Goal: Task Accomplishment & Management: Manage account settings

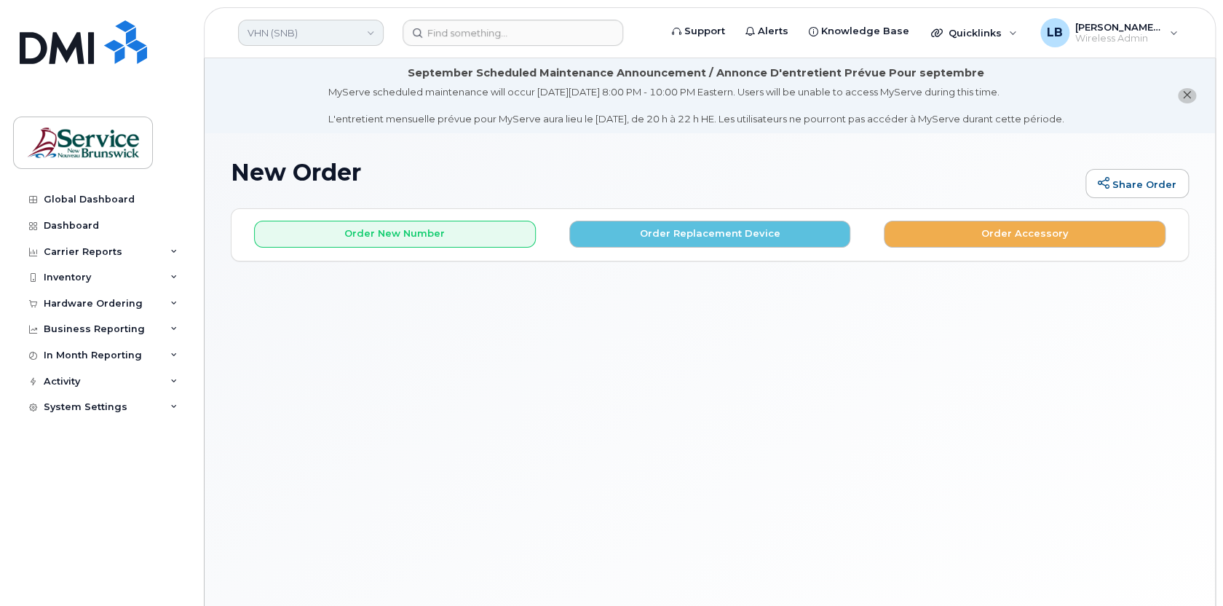
click at [322, 32] on link "VHN (SNB)" at bounding box center [311, 33] width 146 height 26
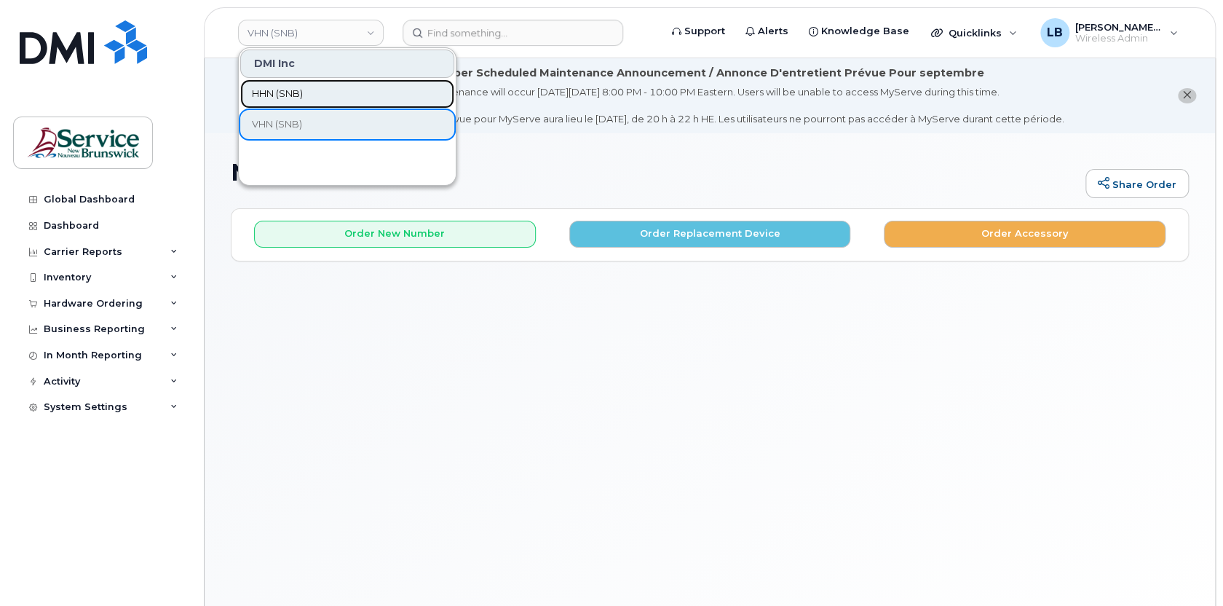
click at [301, 95] on span "HHN (SNB)" at bounding box center [277, 94] width 51 height 15
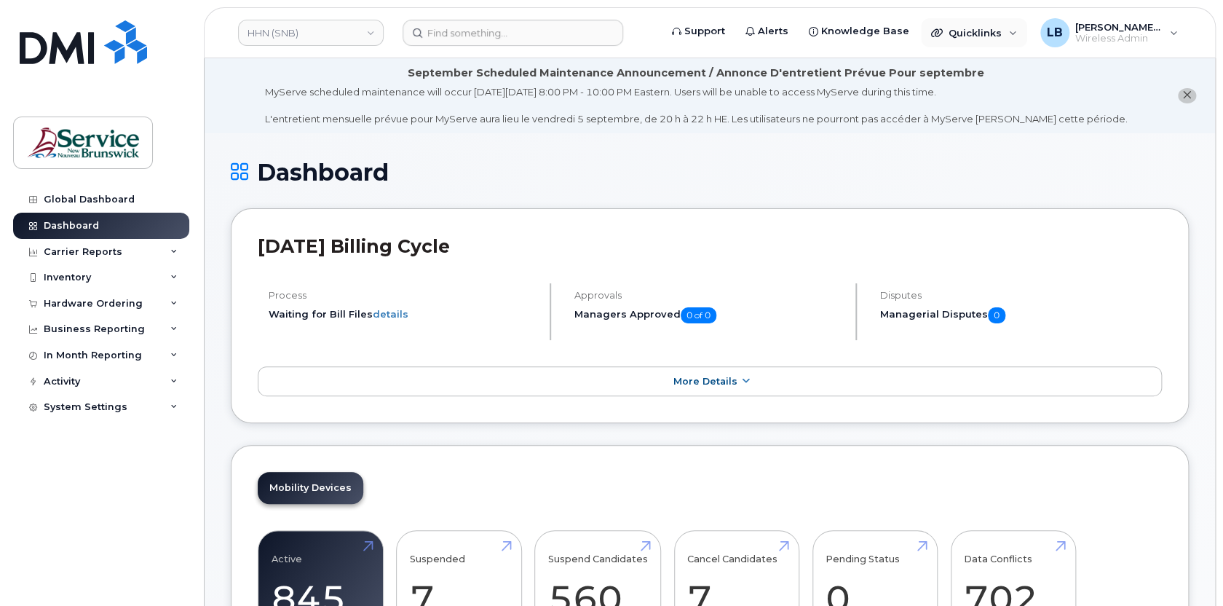
click at [999, 47] on div "Quicklinks Suspend / Cancel Device Change SIM Card Enable Call Forwarding Reset…" at bounding box center [973, 33] width 109 height 32
click at [999, 33] on span "Quicklinks" at bounding box center [974, 33] width 53 height 12
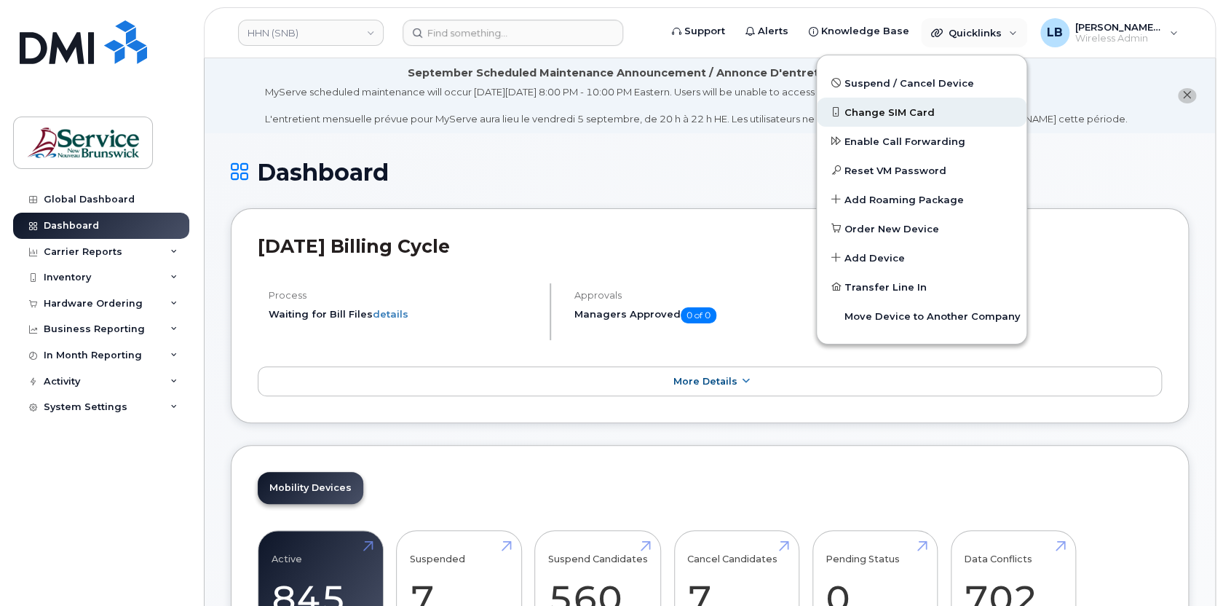
click at [894, 111] on span "Change SIM Card" at bounding box center [889, 113] width 90 height 15
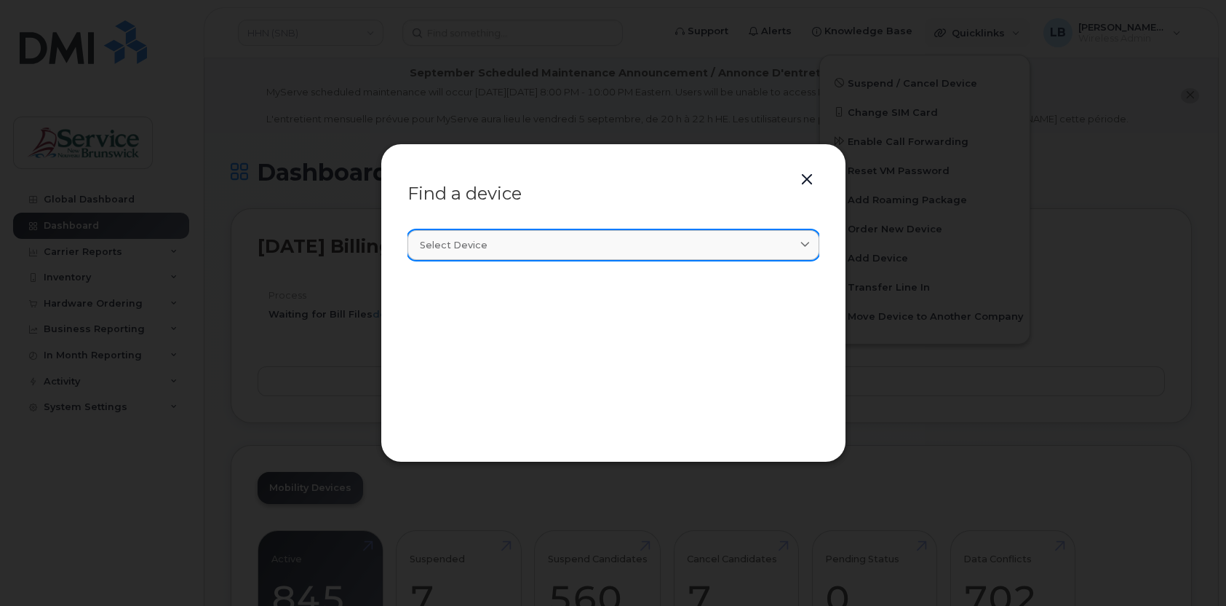
click at [539, 247] on div "Select device" at bounding box center [613, 245] width 387 height 14
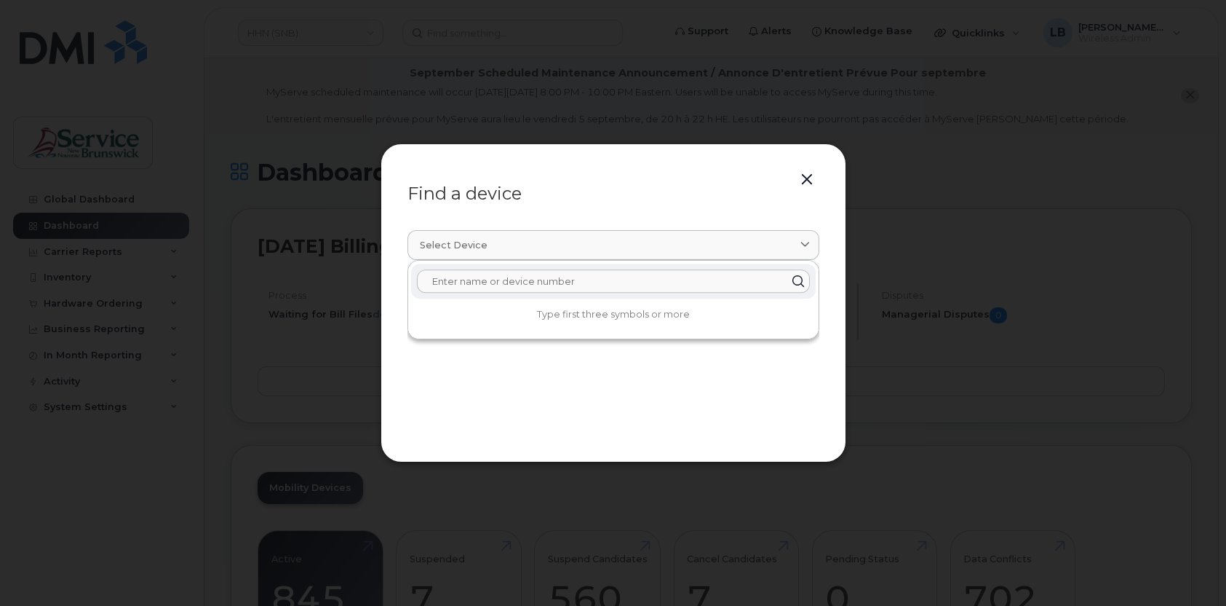
click at [582, 279] on input "text" at bounding box center [613, 280] width 393 height 23
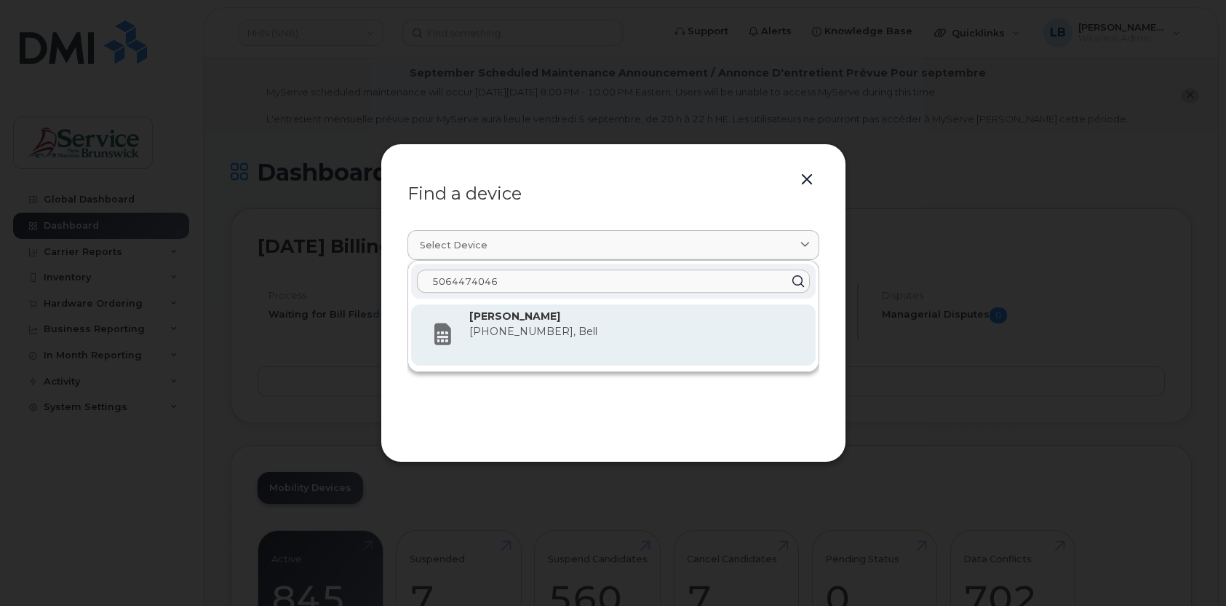
type input "5064474046"
click at [570, 325] on p "506-447-4046, Bell" at bounding box center [636, 331] width 335 height 15
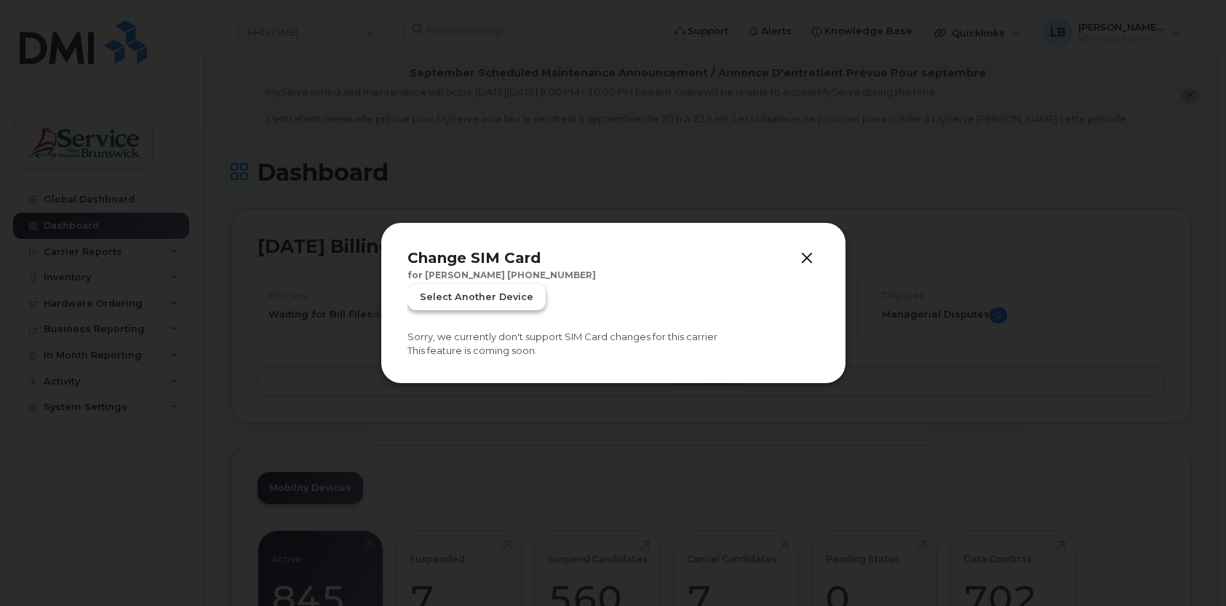
click at [512, 300] on span "Select another device" at bounding box center [477, 297] width 114 height 14
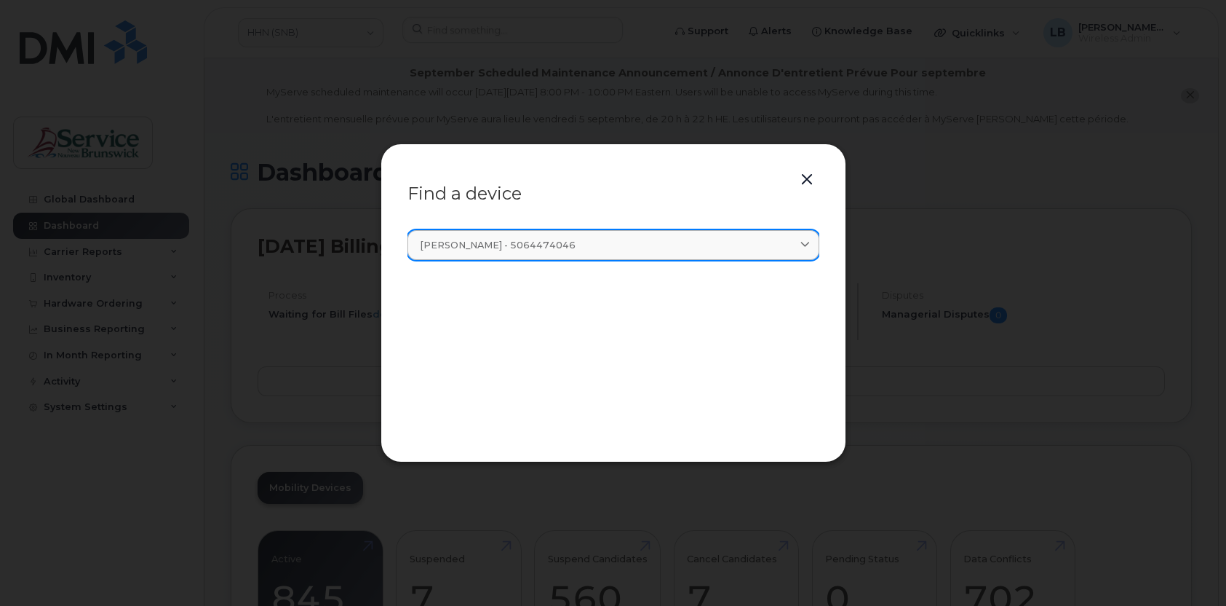
click at [697, 245] on div "Laura Baxter - 5064474046" at bounding box center [613, 245] width 387 height 14
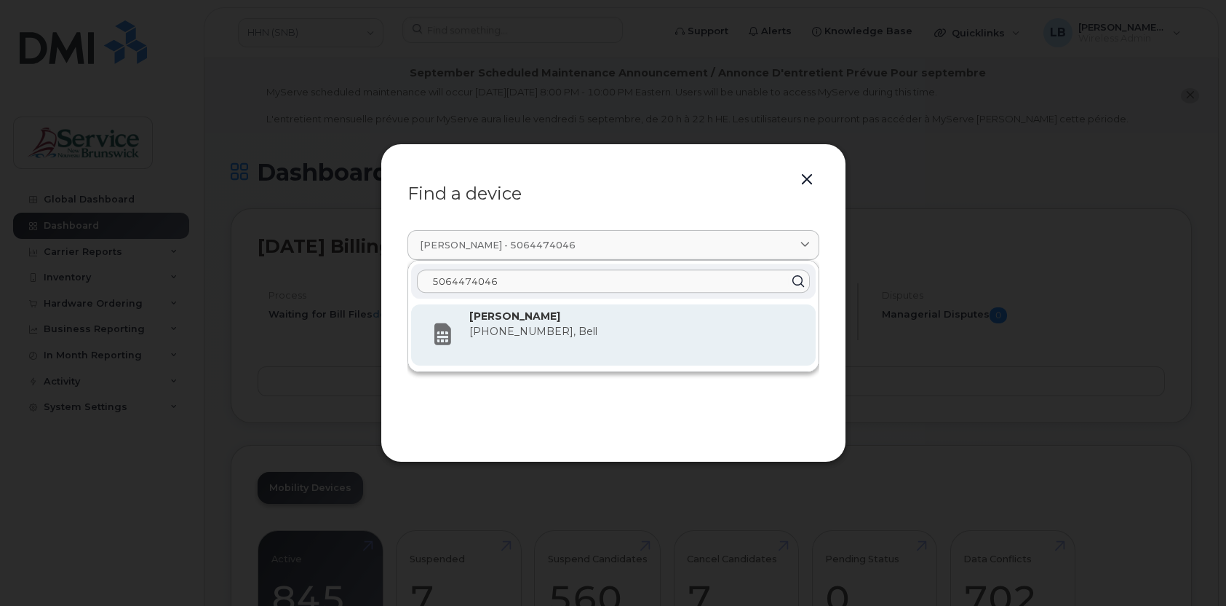
click at [531, 332] on span "506-447-4046, Bell" at bounding box center [533, 331] width 128 height 13
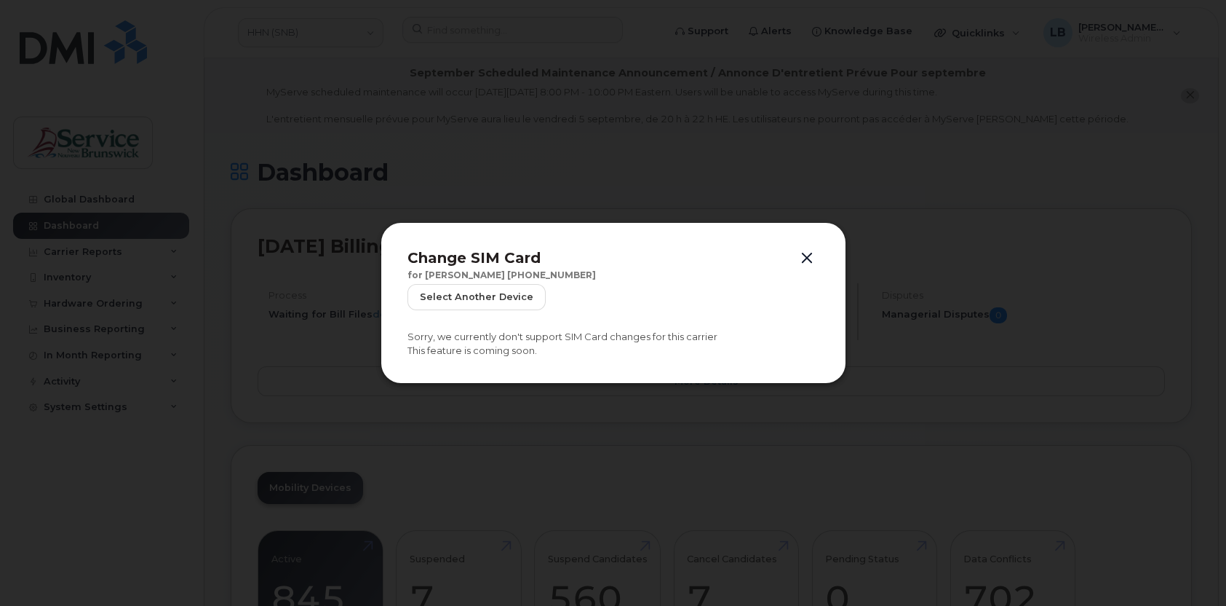
click at [806, 254] on button "button" at bounding box center [807, 258] width 22 height 20
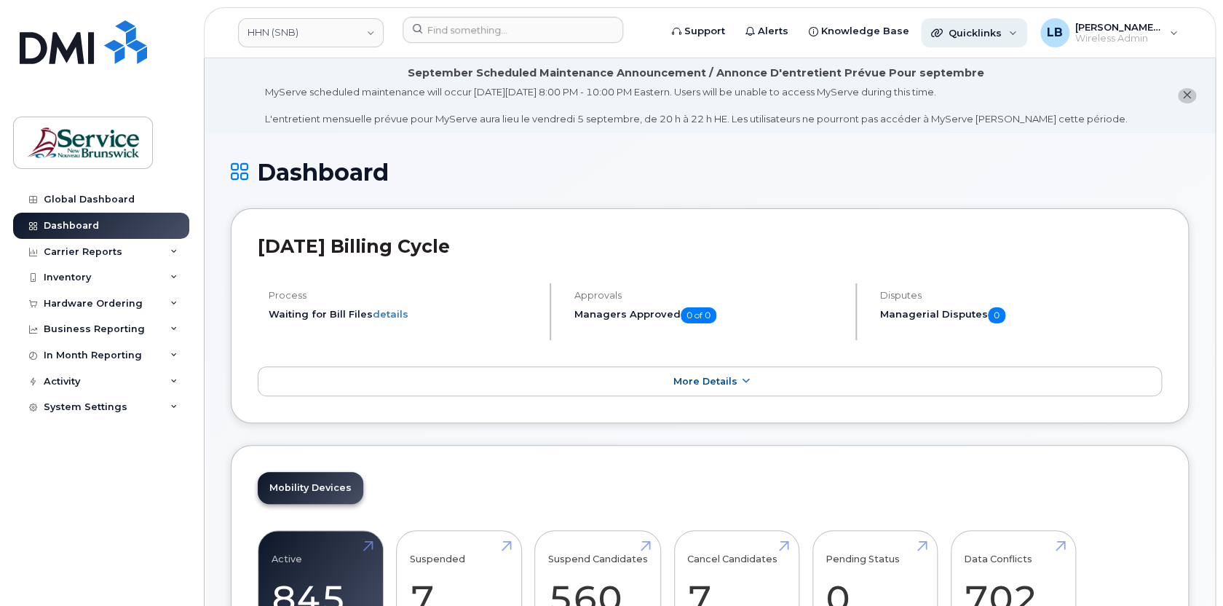
click at [989, 33] on span "Quicklinks" at bounding box center [974, 33] width 53 height 12
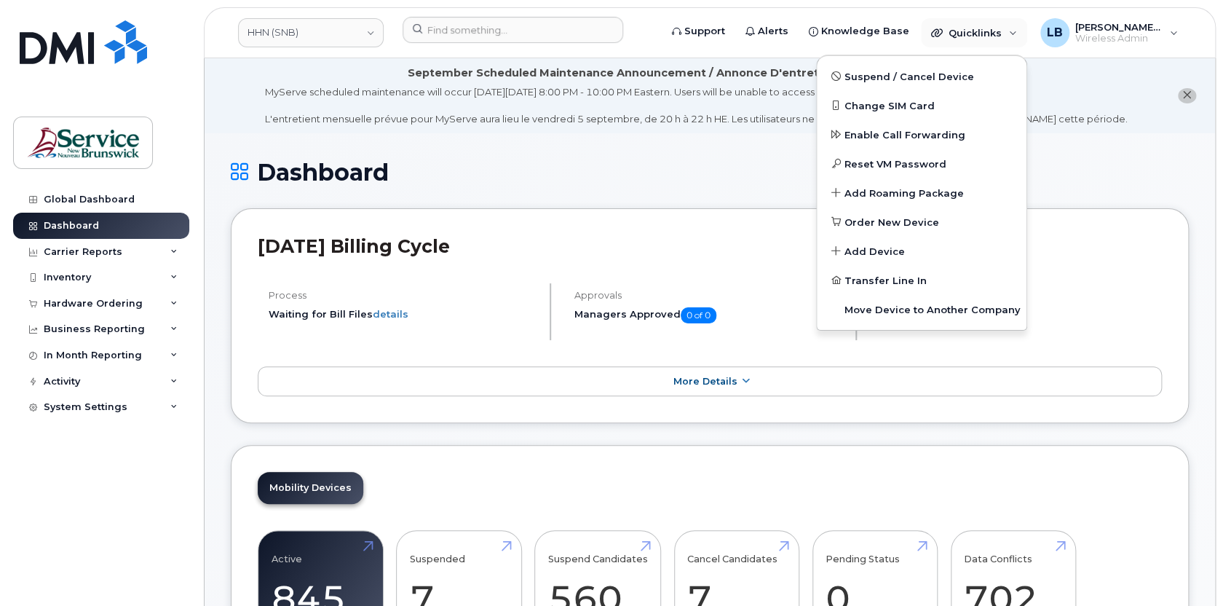
click at [663, 196] on div "Dashboard" at bounding box center [710, 183] width 958 height 49
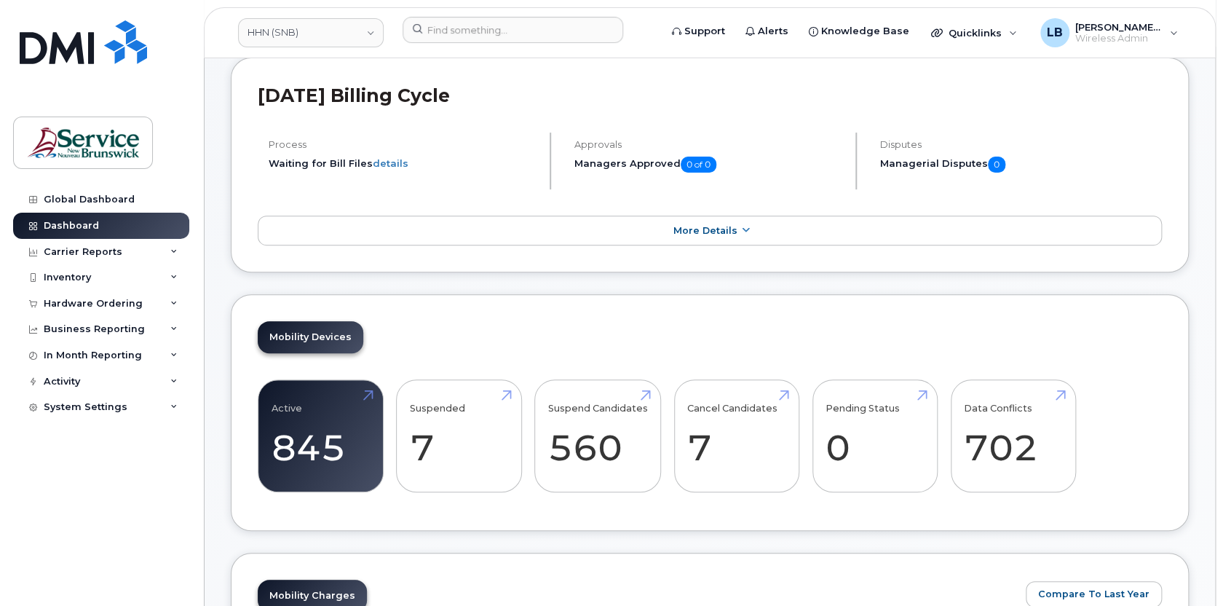
scroll to position [198, 0]
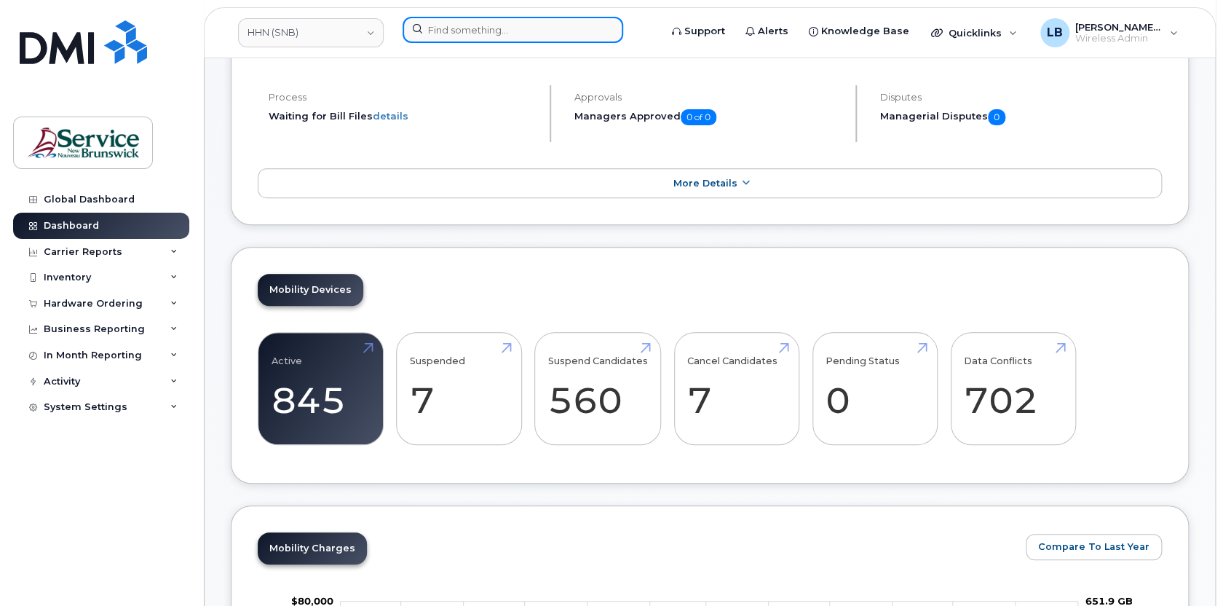
click at [475, 28] on input at bounding box center [512, 30] width 221 height 26
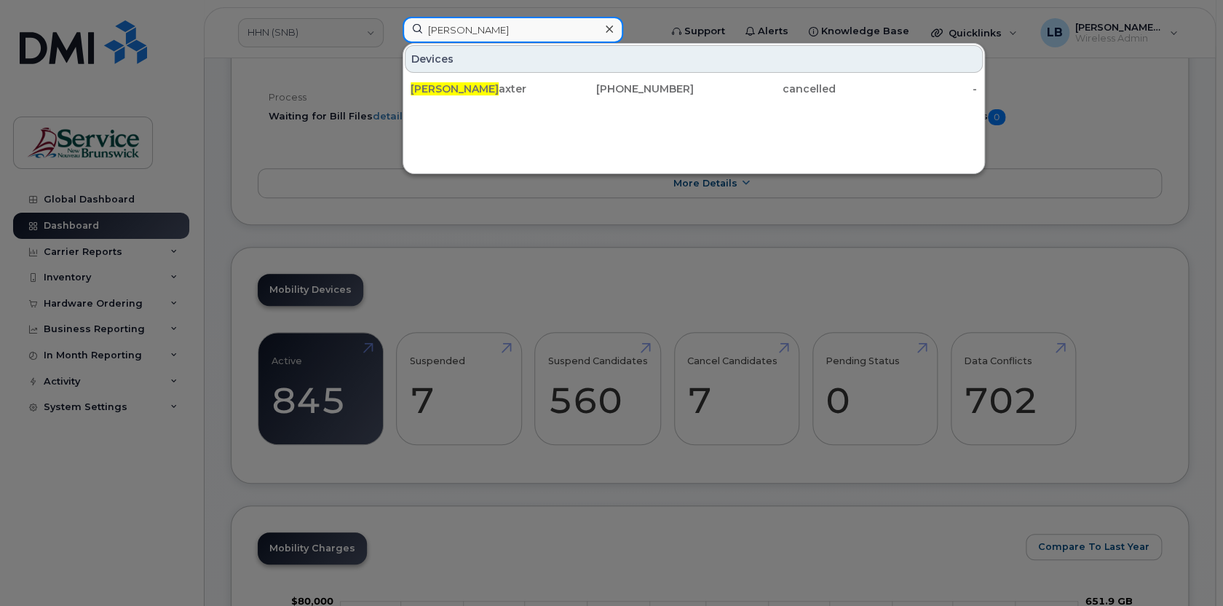
type input "laura b"
click at [465, 82] on div "Laura B axter" at bounding box center [481, 89] width 142 height 15
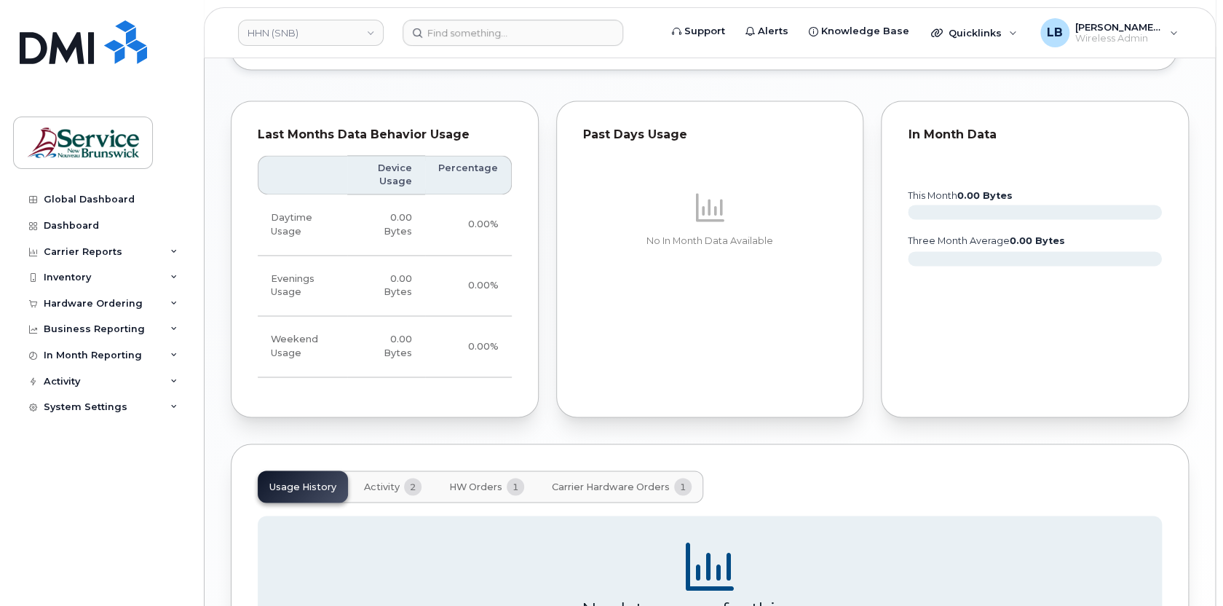
scroll to position [1186, 0]
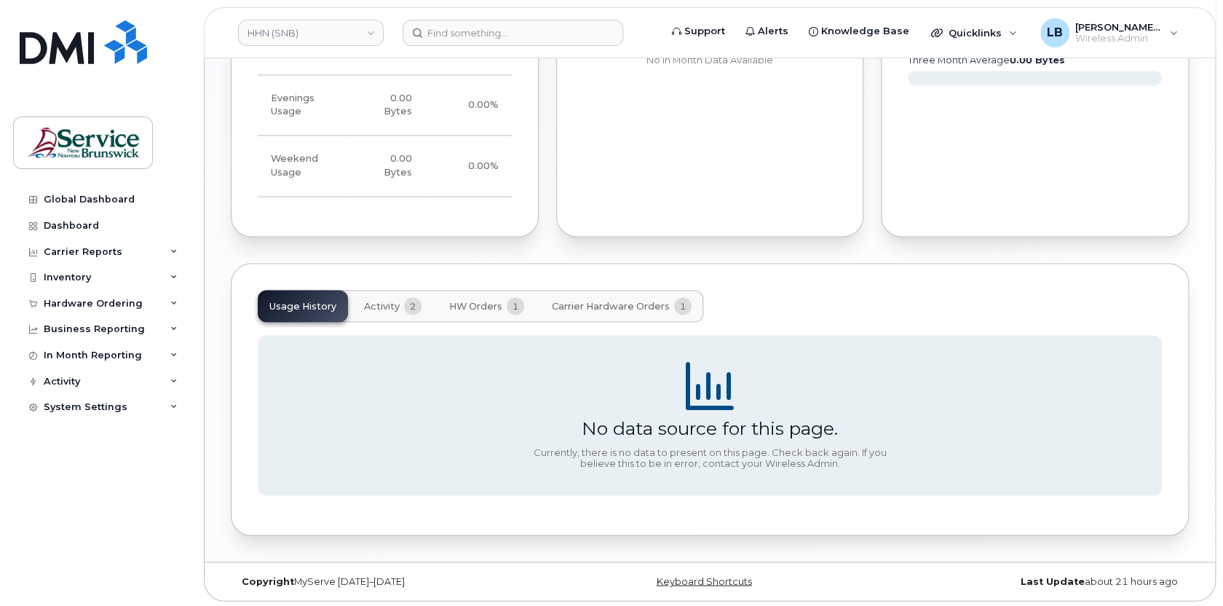
click at [320, 308] on div "Usage History Activity 2 HW Orders 1 Carrier Hardware Orders 1" at bounding box center [480, 306] width 445 height 32
click at [378, 306] on span "Activity" at bounding box center [382, 306] width 36 height 12
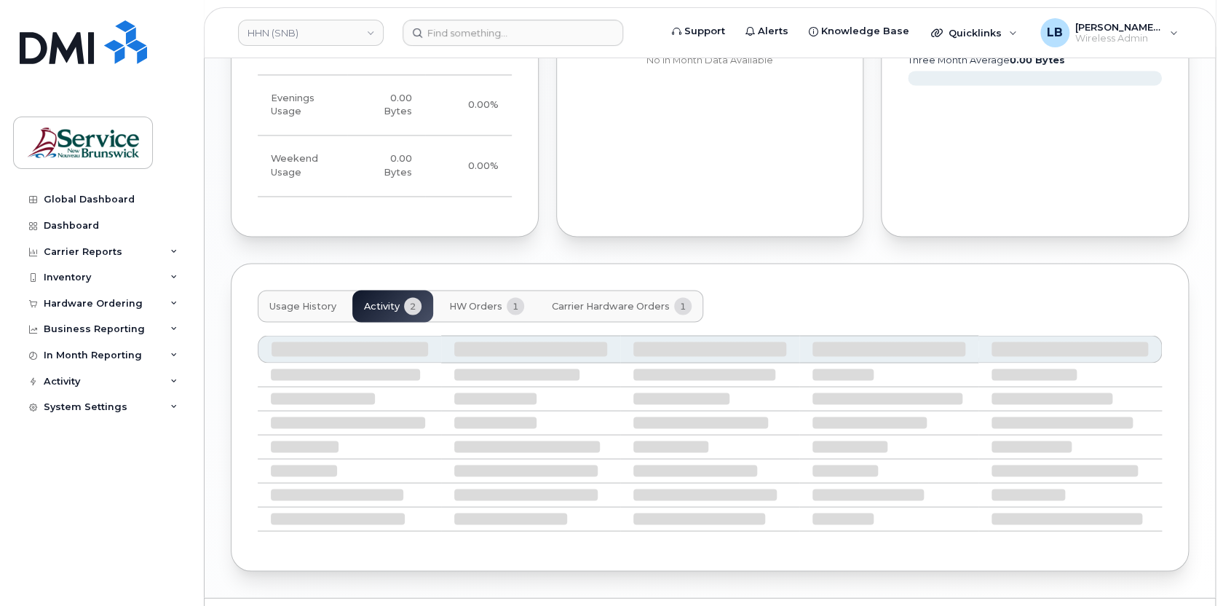
scroll to position [1164, 0]
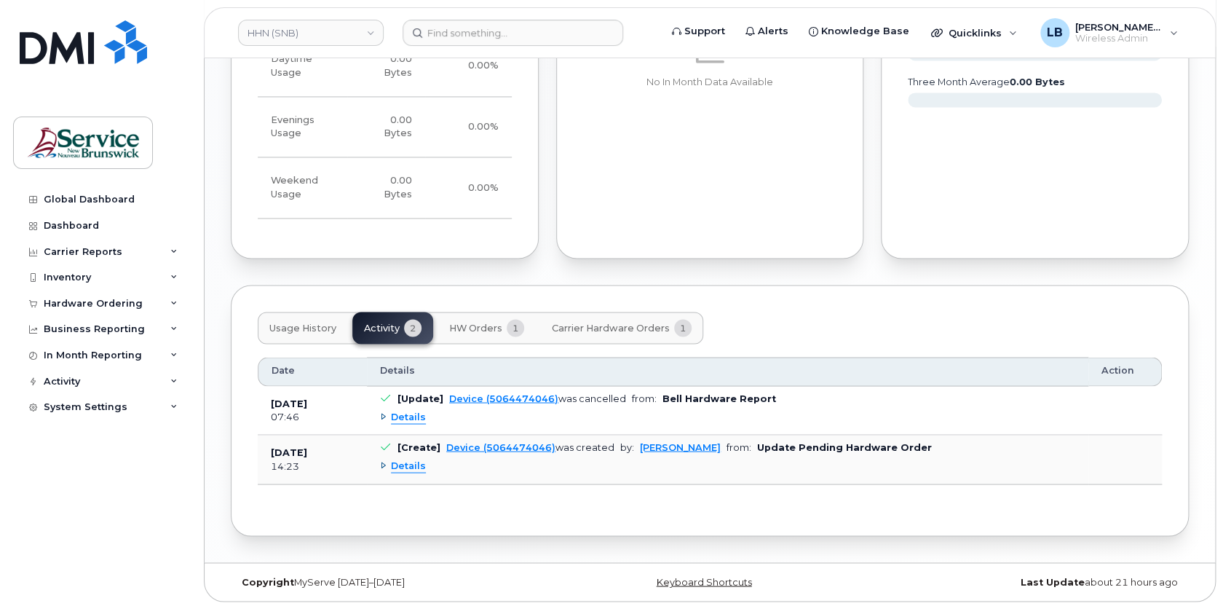
click at [418, 462] on span "Details" at bounding box center [408, 465] width 35 height 14
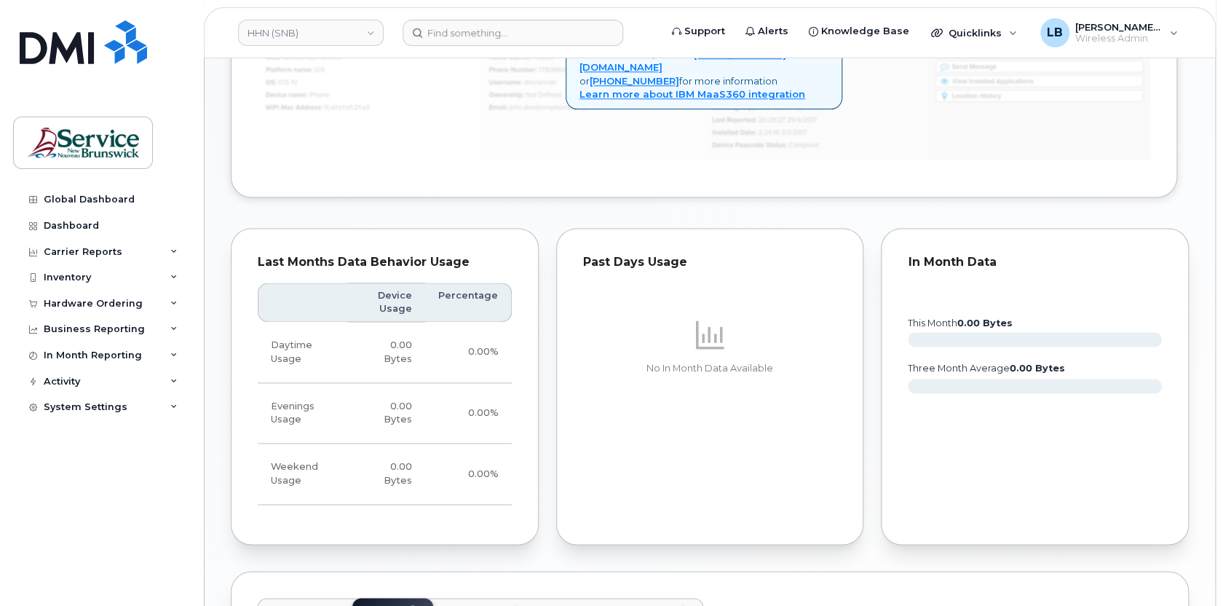
scroll to position [701, 0]
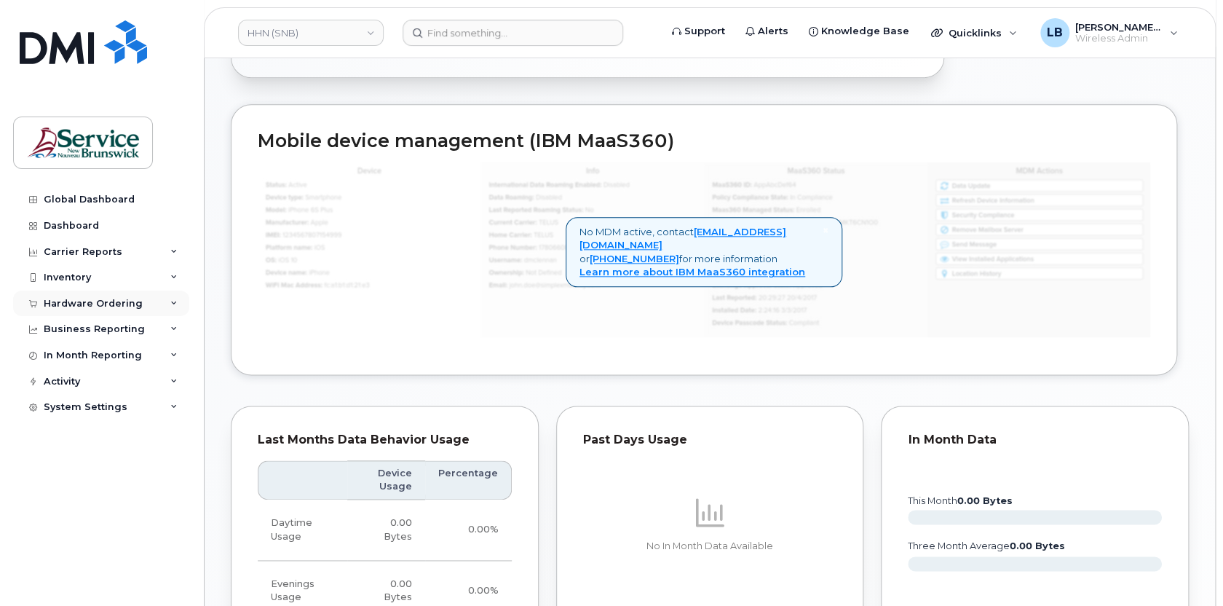
click at [113, 300] on div "Hardware Ordering" at bounding box center [93, 304] width 99 height 12
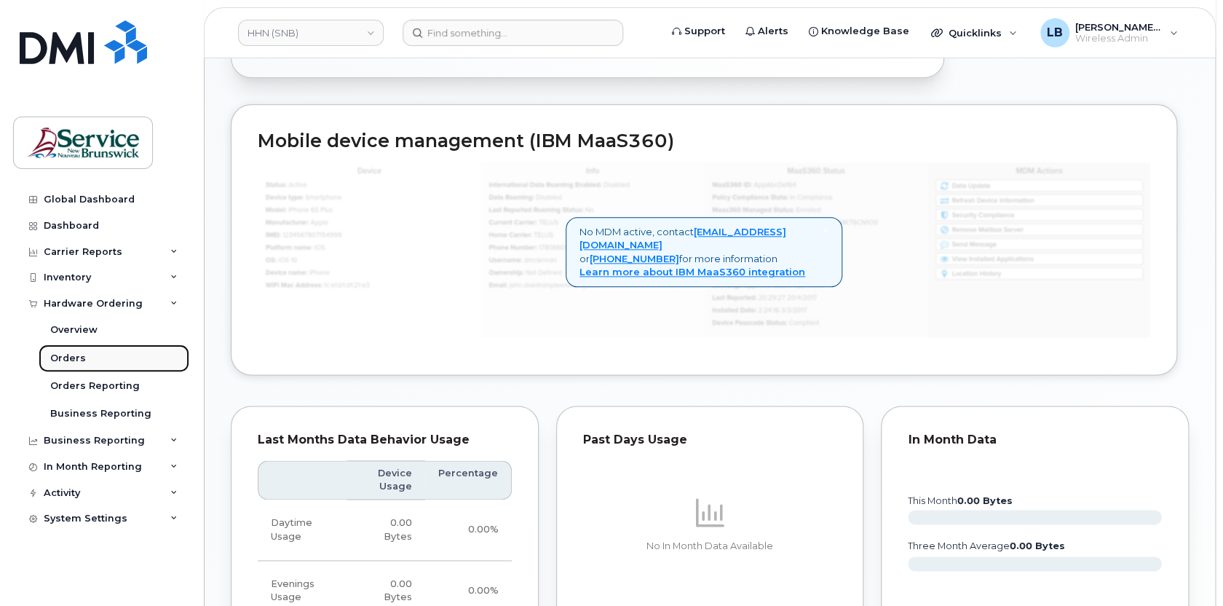
click at [71, 360] on div "Orders" at bounding box center [68, 358] width 36 height 13
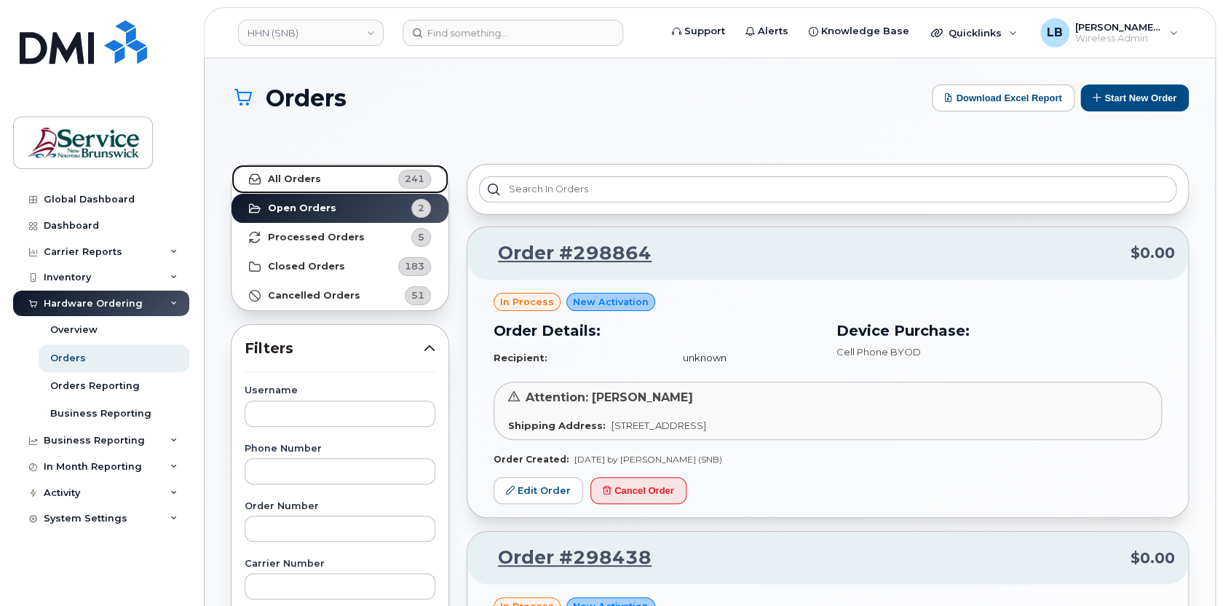
click at [306, 180] on strong "All Orders" at bounding box center [294, 179] width 53 height 12
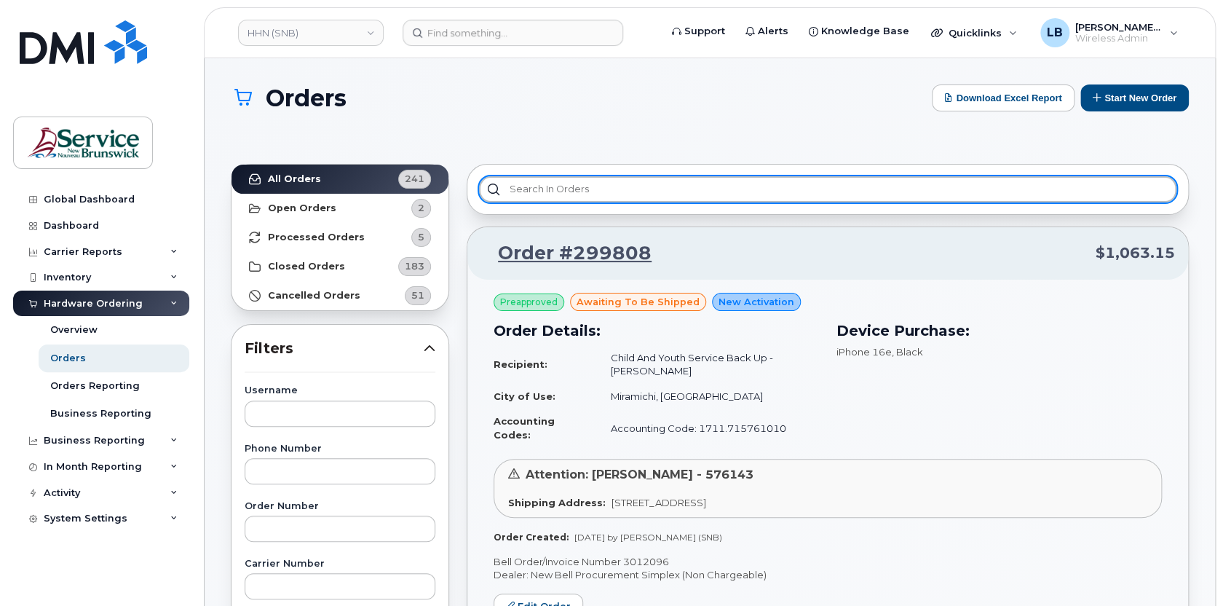
click at [560, 188] on input "text" at bounding box center [827, 189] width 697 height 26
type input "l"
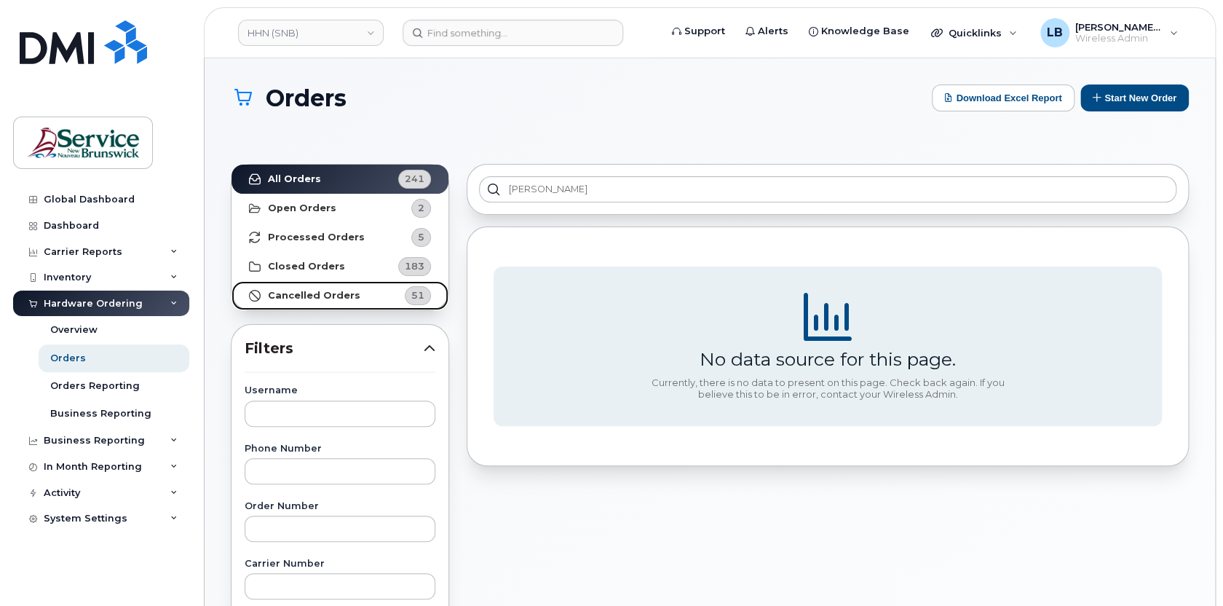
click at [333, 298] on strong "Cancelled Orders" at bounding box center [314, 296] width 92 height 12
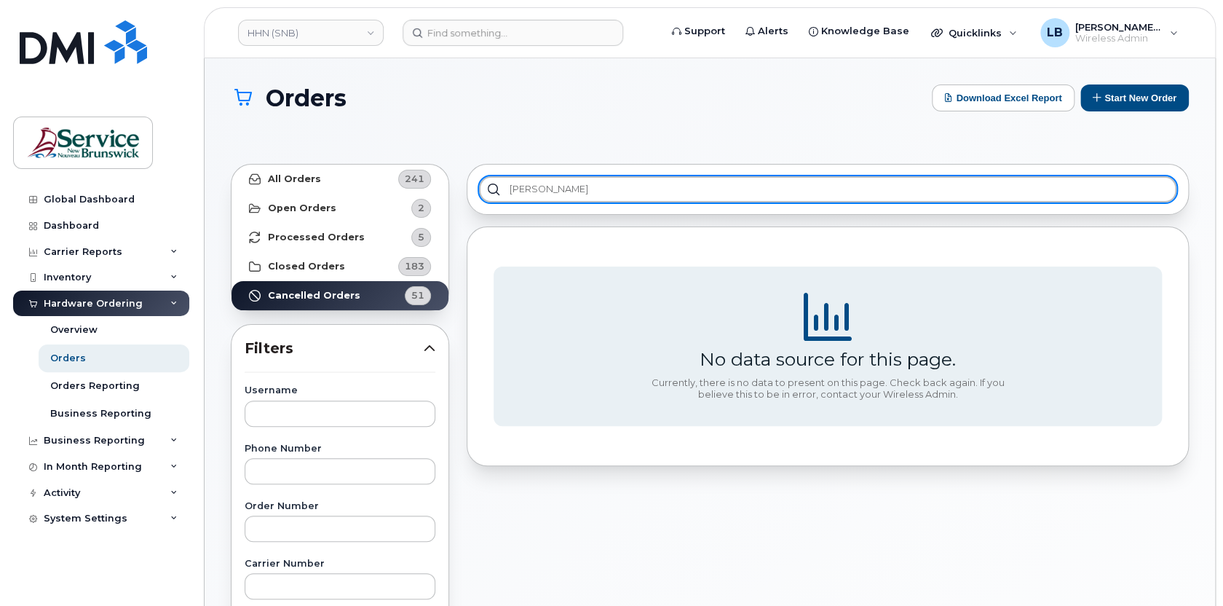
click at [566, 185] on input "[PERSON_NAME]" at bounding box center [827, 189] width 697 height 26
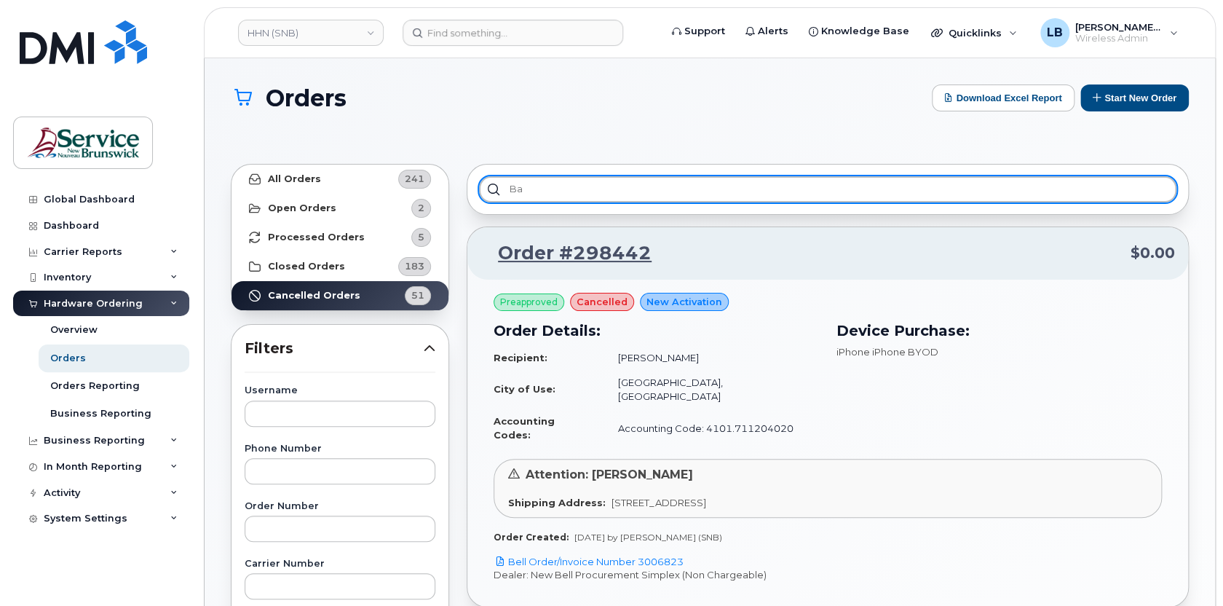
type input "b"
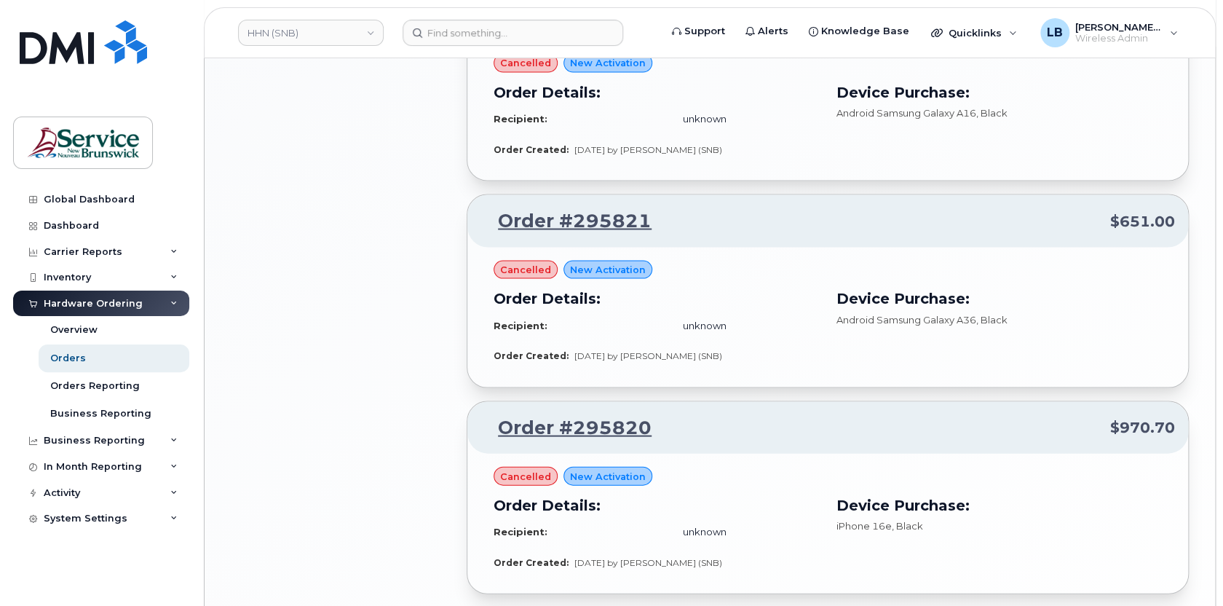
scroll to position [1605, 0]
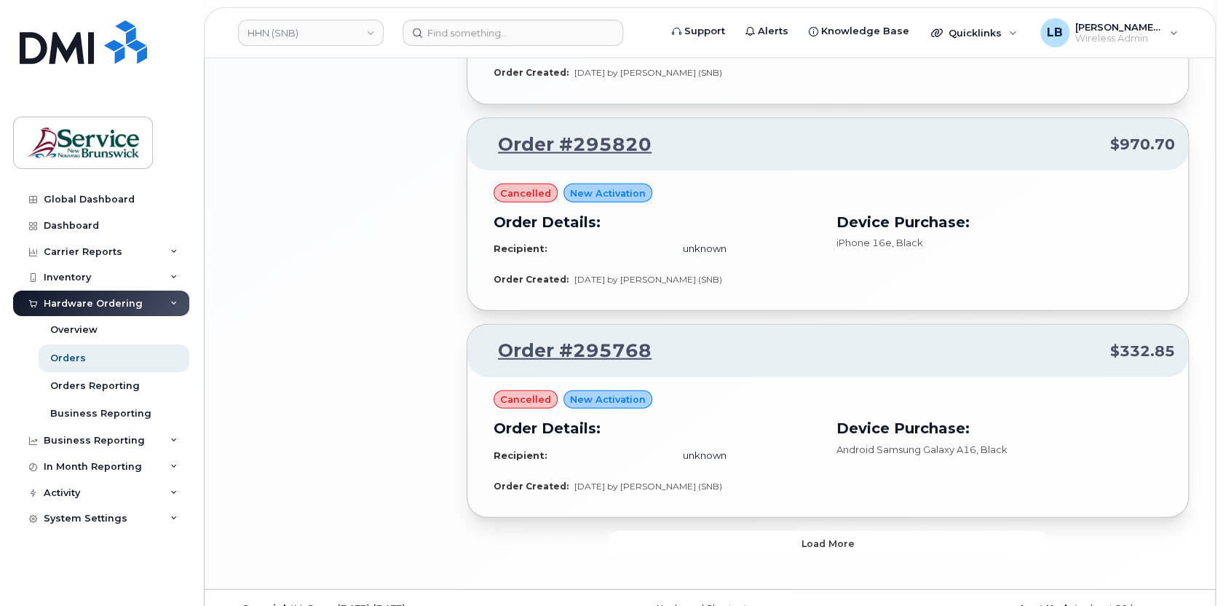
click at [853, 531] on button "Load more" at bounding box center [827, 544] width 437 height 26
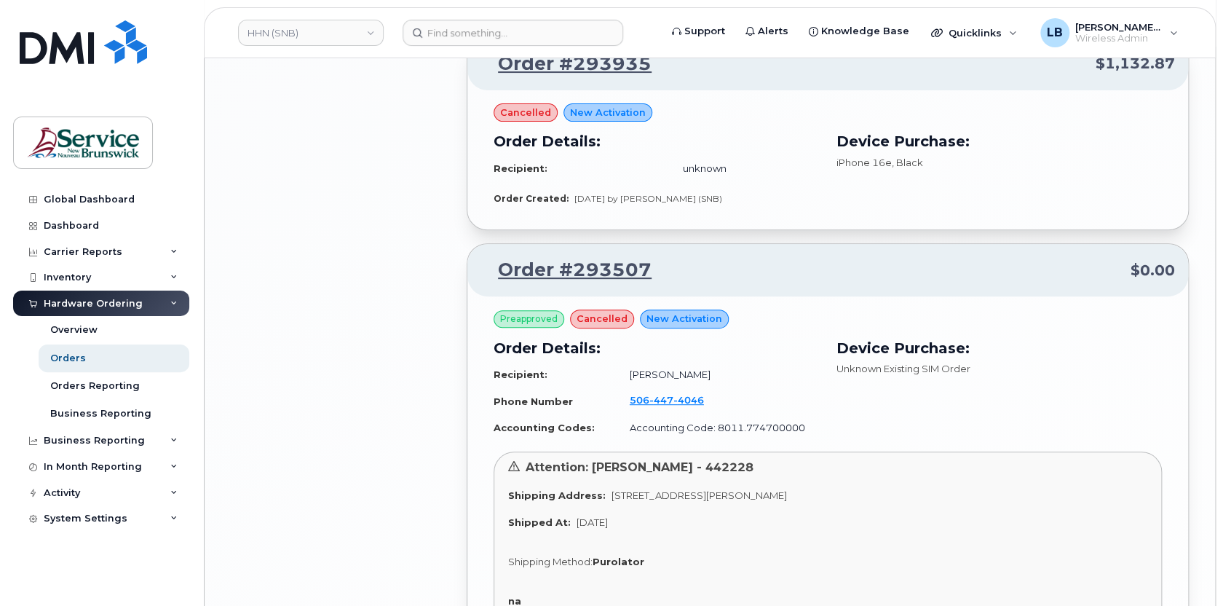
scroll to position [2995, 0]
click at [710, 338] on h3 "Order Details:" at bounding box center [655, 349] width 325 height 22
click at [589, 258] on link "Order #293507" at bounding box center [565, 271] width 171 height 26
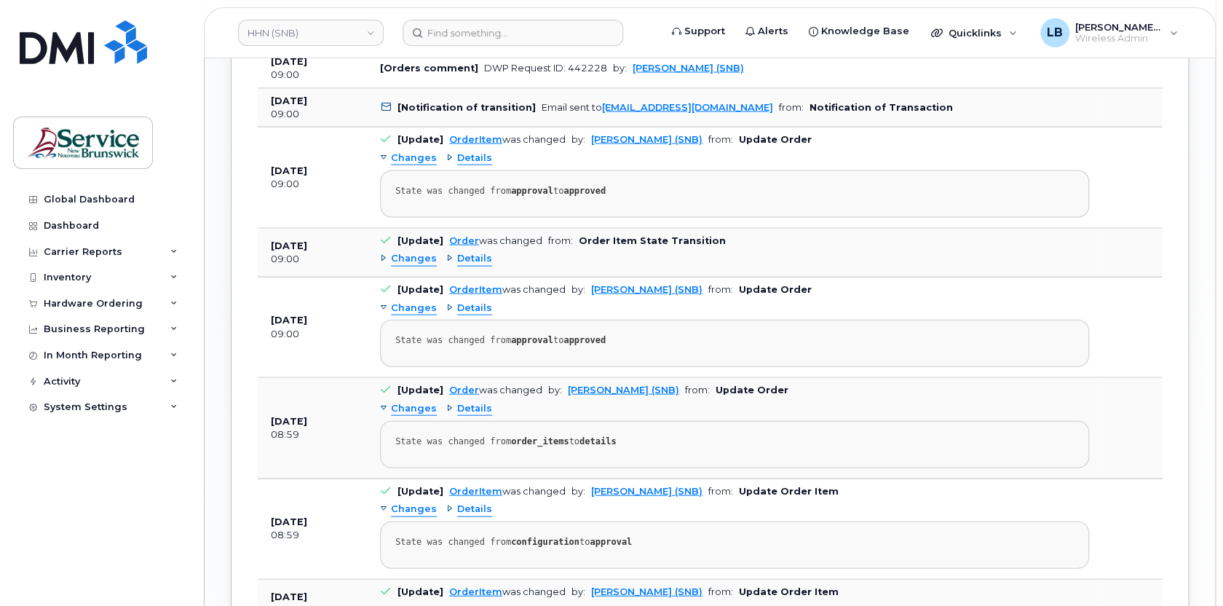
scroll to position [1653, 0]
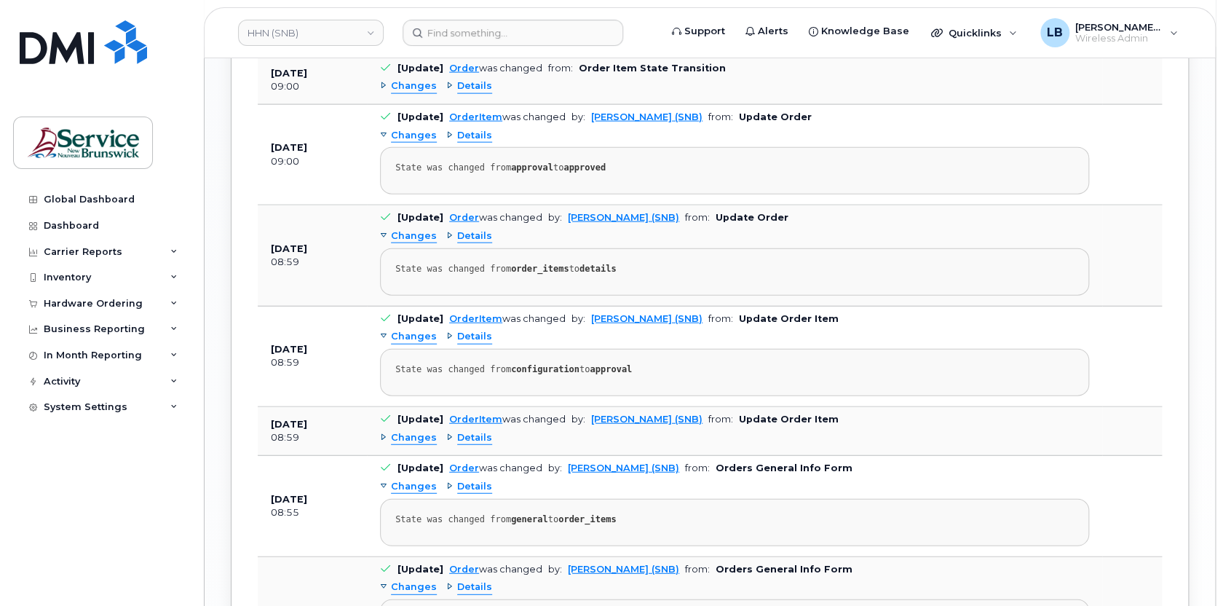
click at [458, 230] on span "Details" at bounding box center [474, 236] width 35 height 14
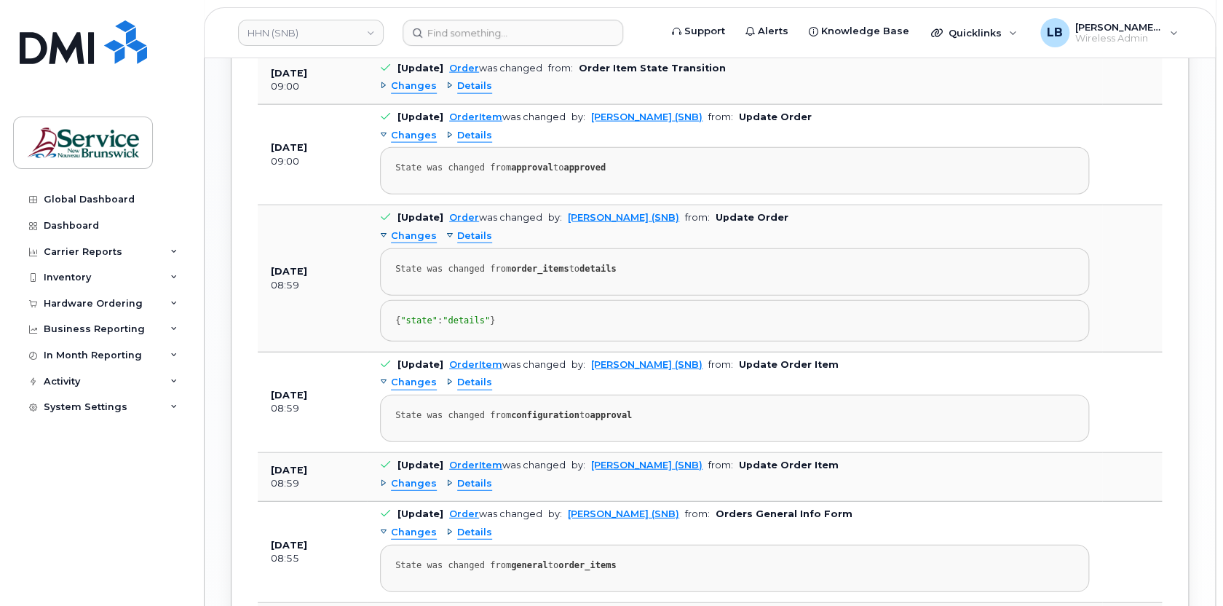
click at [471, 389] on span "Details" at bounding box center [474, 383] width 35 height 14
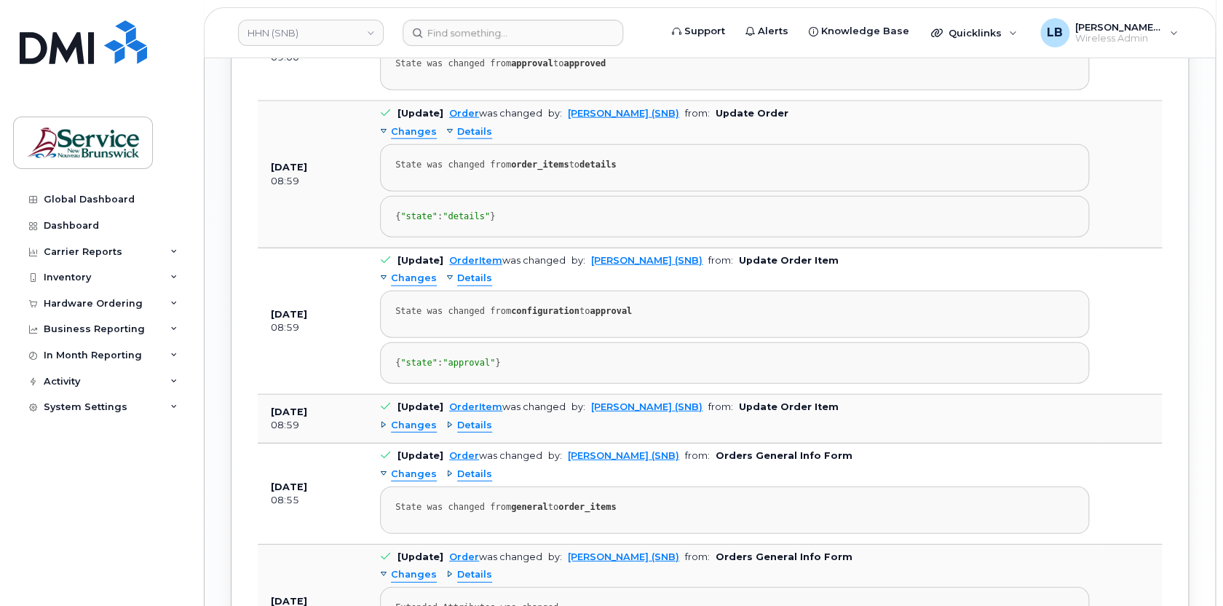
scroll to position [2051, 0]
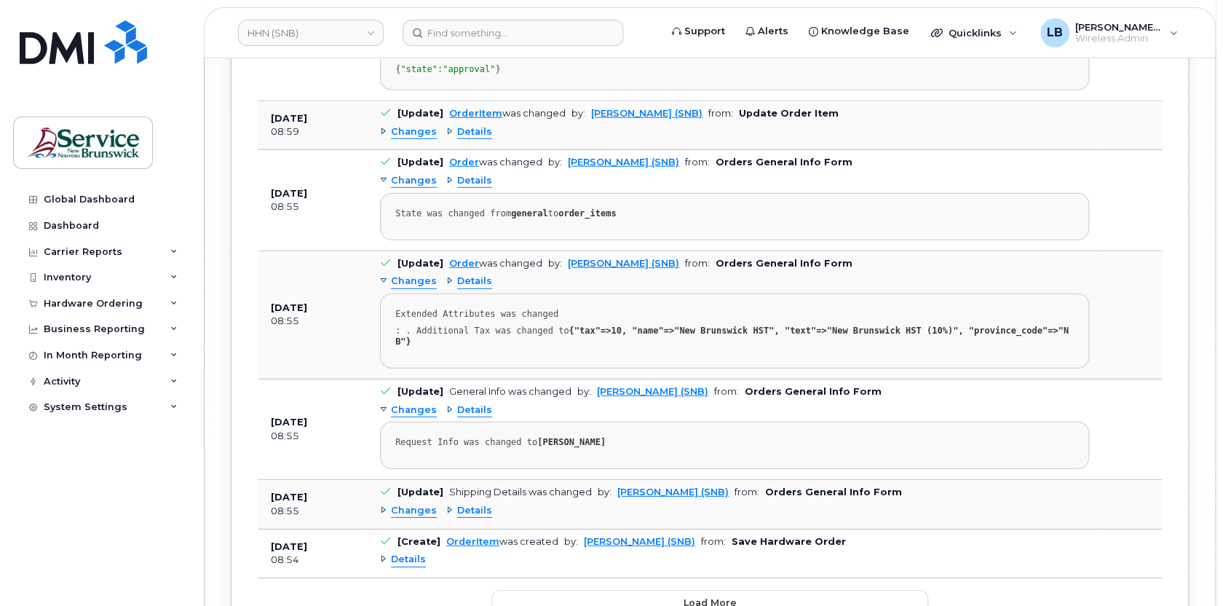
click at [474, 288] on span "Details" at bounding box center [474, 281] width 35 height 14
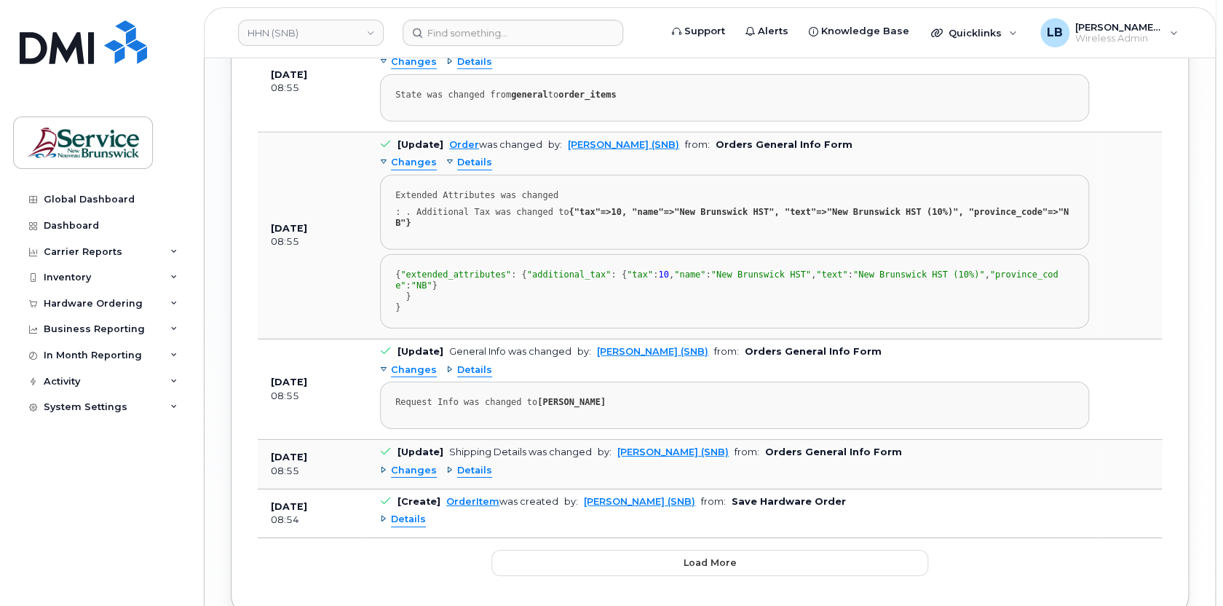
scroll to position [2315, 0]
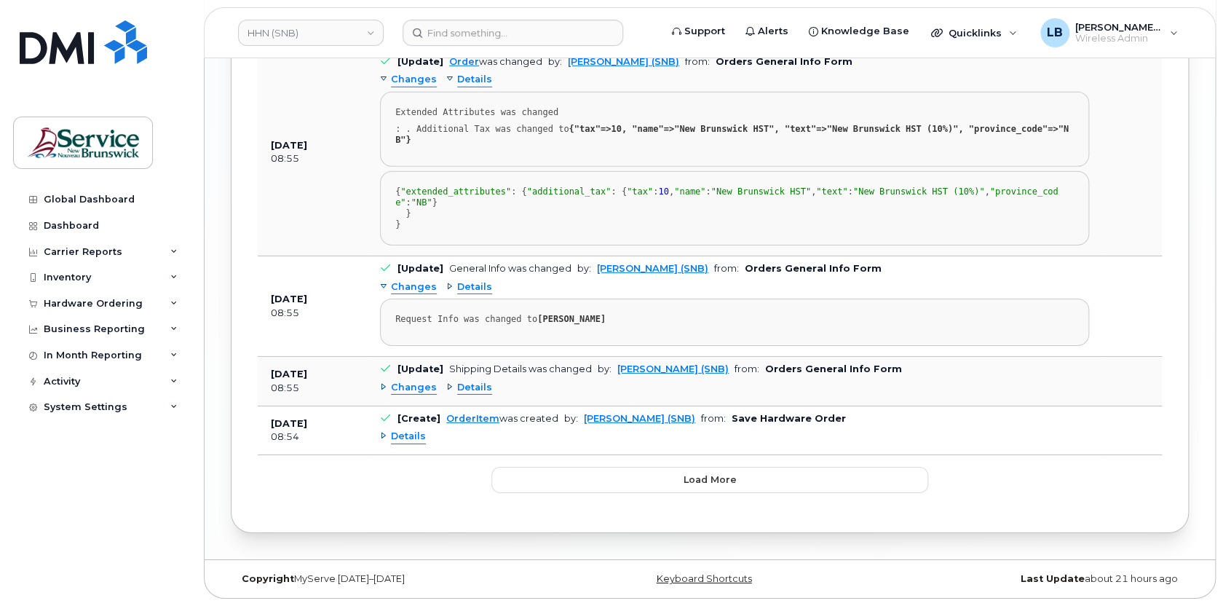
click at [472, 294] on span "Details" at bounding box center [474, 287] width 35 height 14
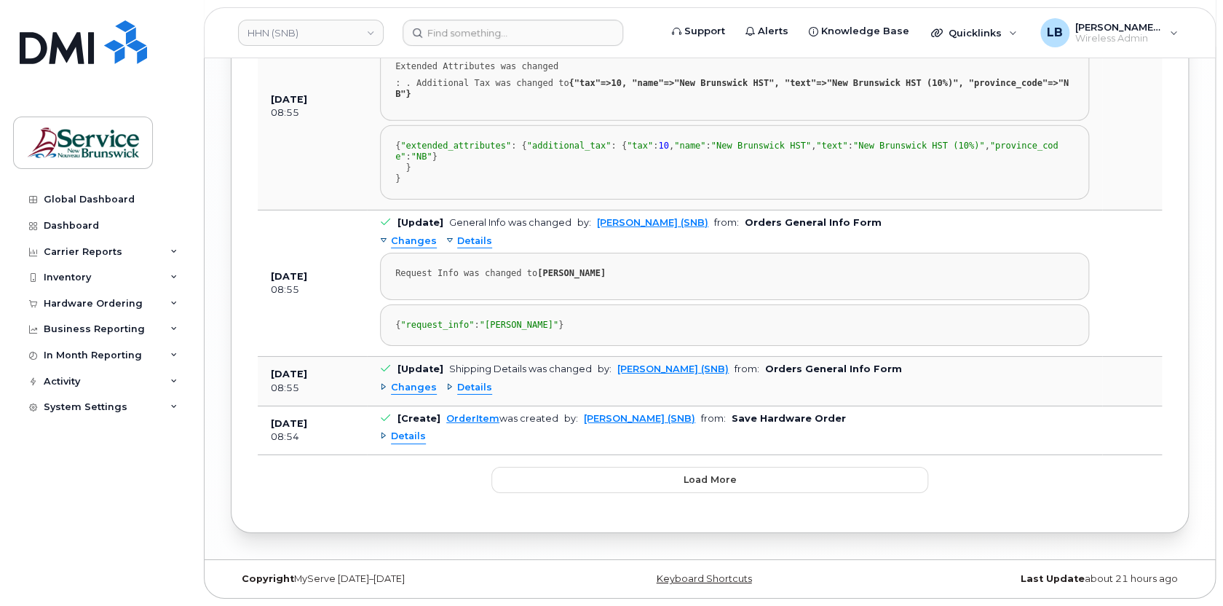
scroll to position [2412, 0]
click at [472, 389] on span "Details" at bounding box center [474, 388] width 35 height 14
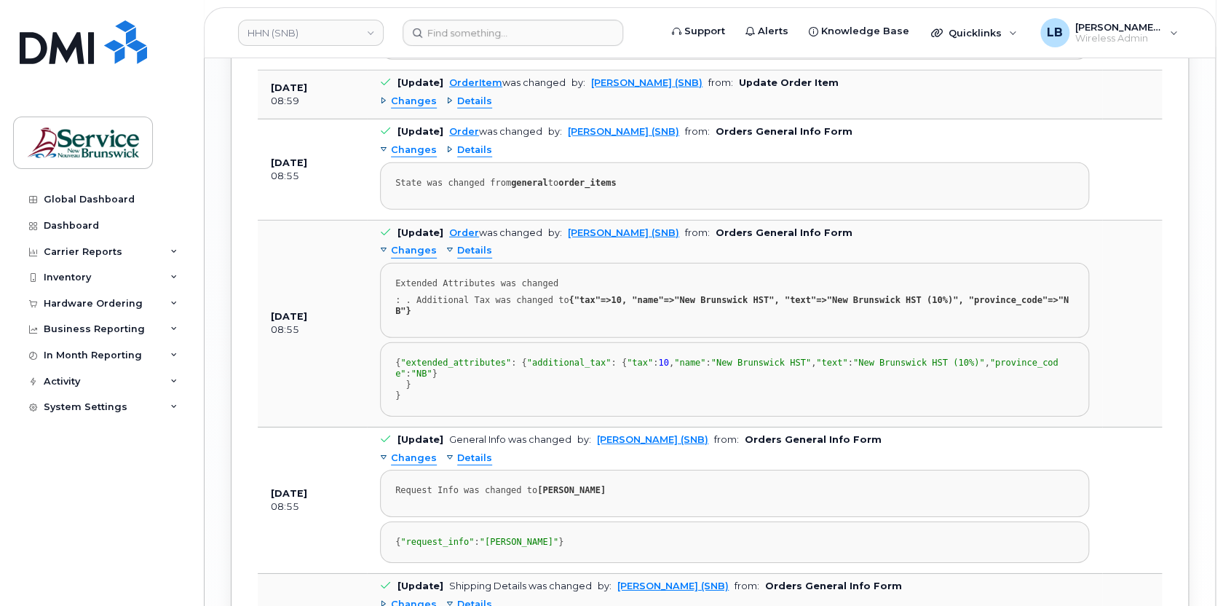
scroll to position [2081, 0]
click at [475, 158] on span "Details" at bounding box center [474, 151] width 35 height 14
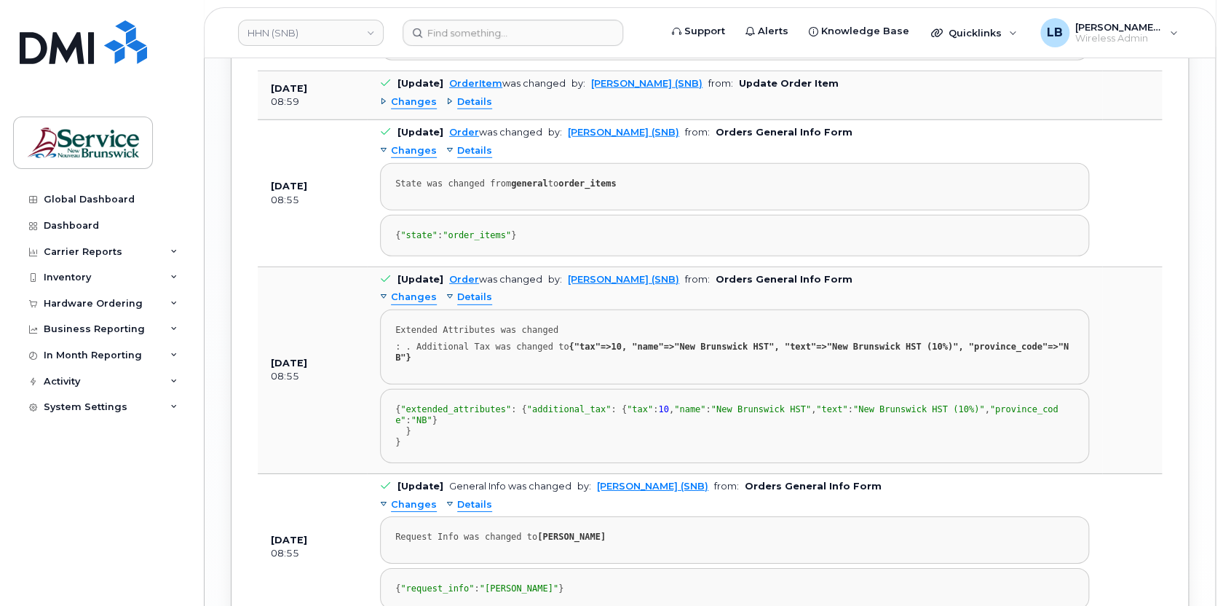
click at [467, 109] on span "Details" at bounding box center [474, 102] width 35 height 14
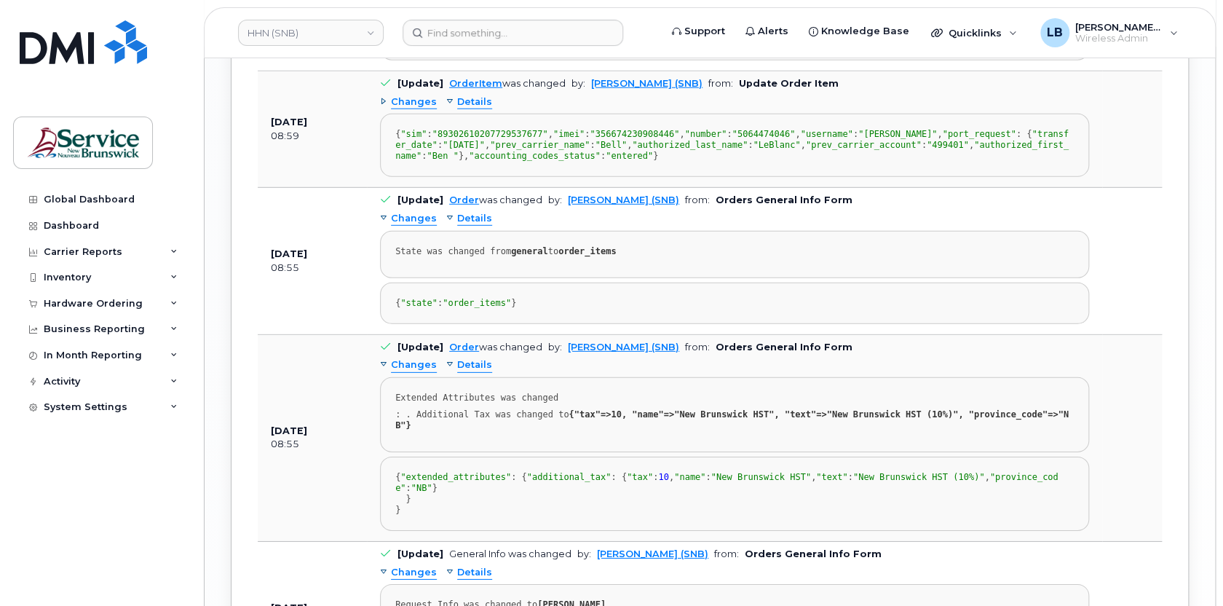
drag, startPoint x: 579, startPoint y: 302, endPoint x: 400, endPoint y: 185, distance: 214.0
click at [400, 162] on div "{ "sim" : "89302610207729537677" , "imei" : "356674230908446" , "number" : "506…" at bounding box center [734, 145] width 678 height 33
copy div ""sim" : "89302610207729537677" , "imei" : "356674230908446" , "number" : "50644…"
click at [614, 162] on pre "{ "sim" : "89302610207729537677" , "imei" : "356674230908446" , "number" : "506…" at bounding box center [734, 145] width 709 height 63
